Goal: Browse casually

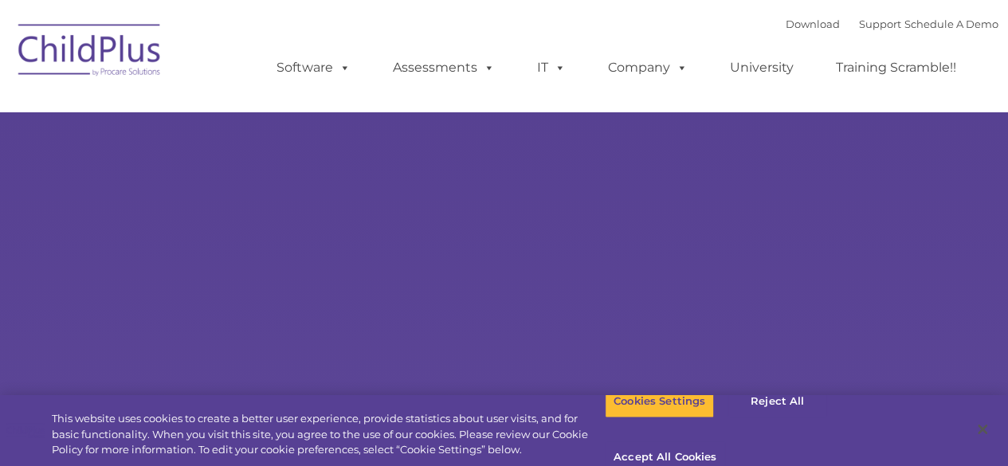
select select "MEDIUM"
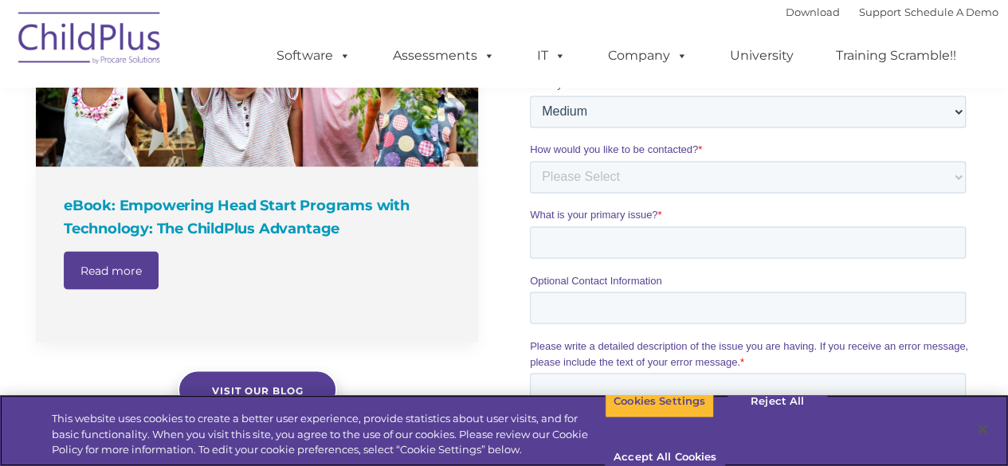
scroll to position [1294, 0]
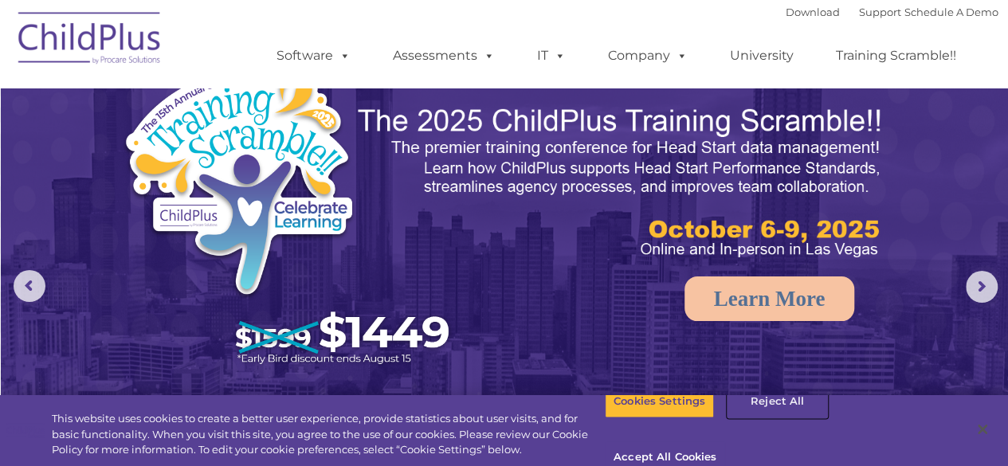
click at [778, 418] on button "Reject All" at bounding box center [777, 401] width 100 height 33
